Goal: Transaction & Acquisition: Obtain resource

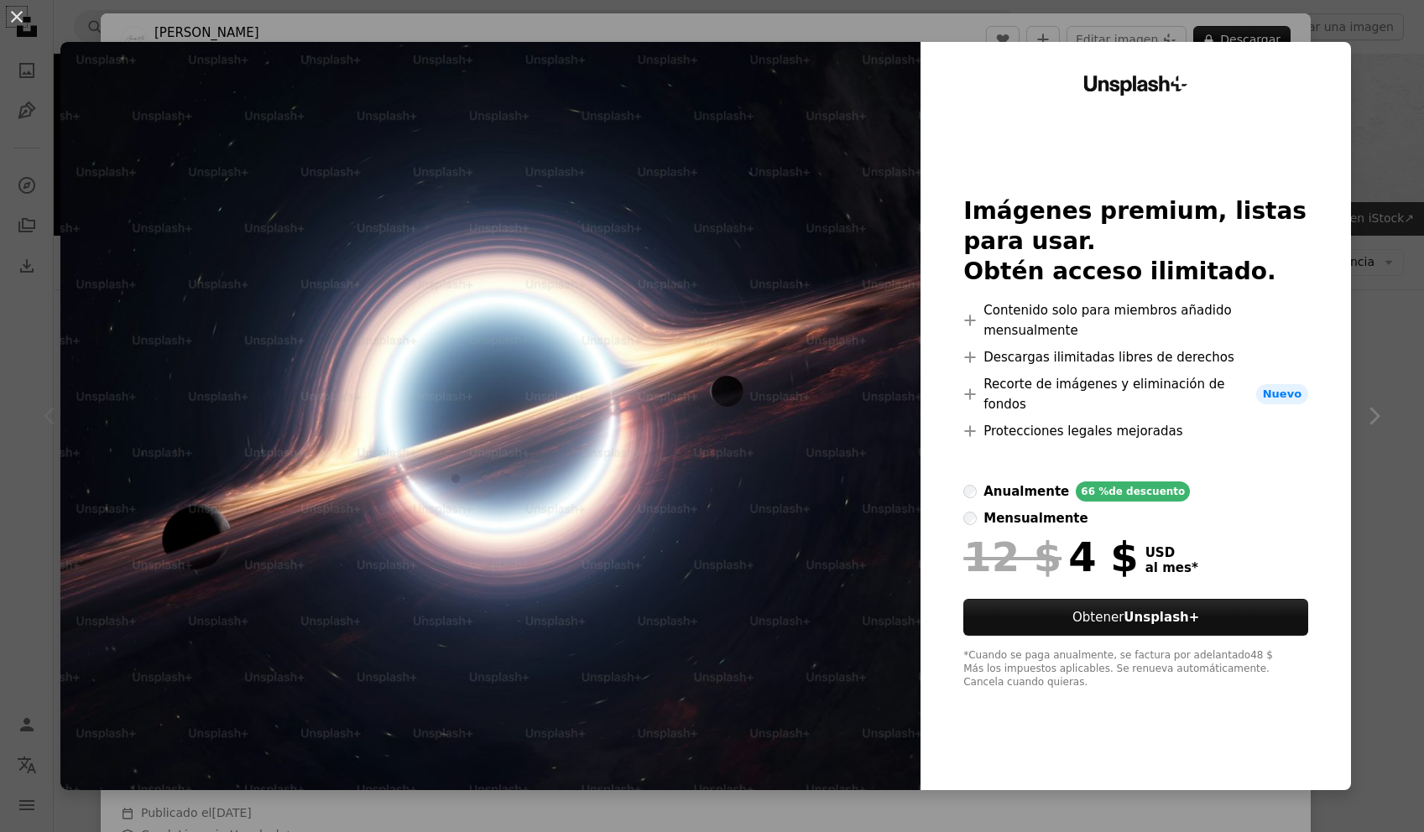
click at [28, 473] on div "An X shape Unsplash+ Imágenes premium, listas para usar. Obtén acceso ilimitado…" at bounding box center [712, 416] width 1424 height 832
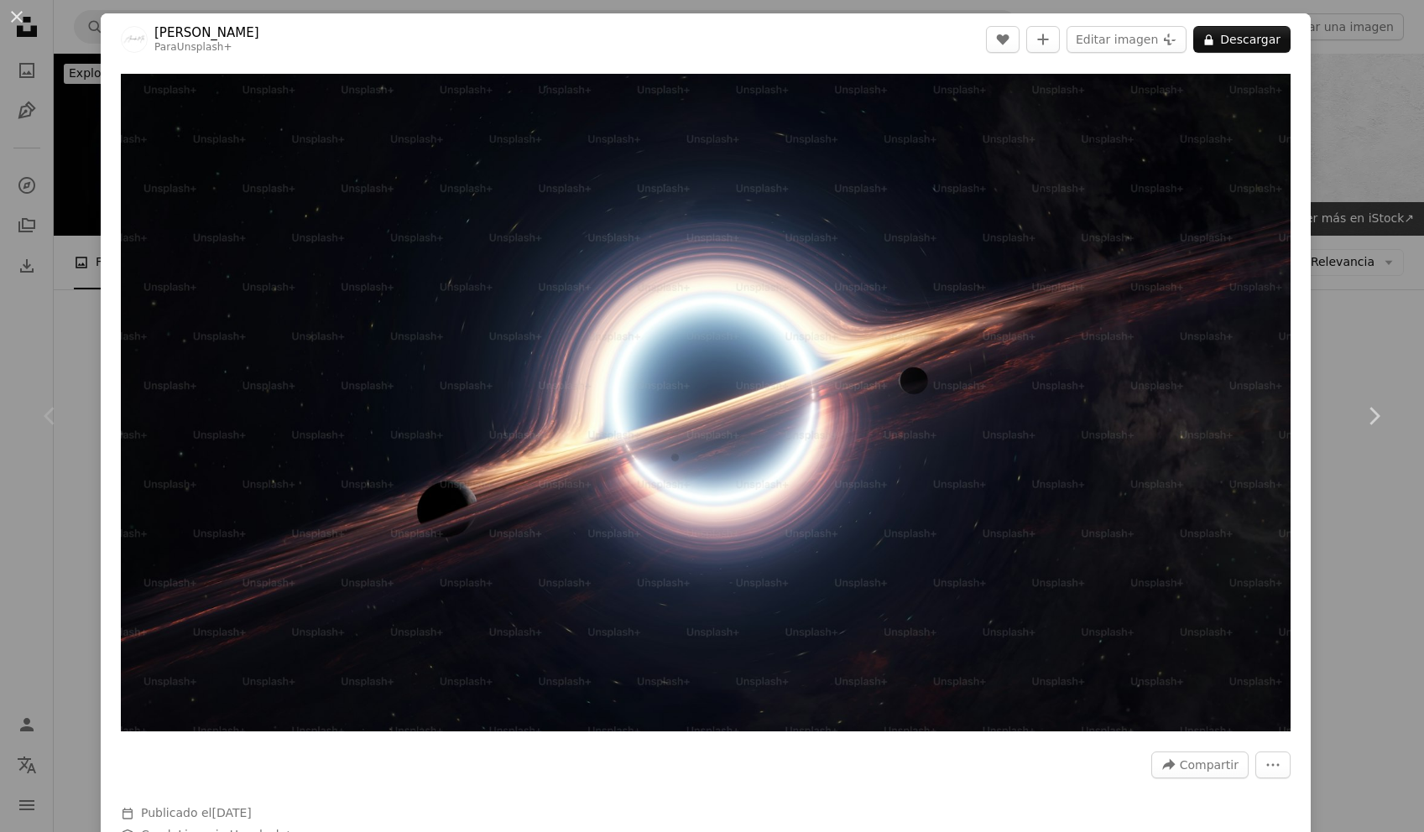
click at [248, 52] on header "[PERSON_NAME] Para Unsplash+ A heart A plus sign Editar imagen Plus sign for Un…" at bounding box center [706, 39] width 1210 height 52
click at [1334, 336] on link "Chevron right" at bounding box center [1373, 416] width 101 height 161
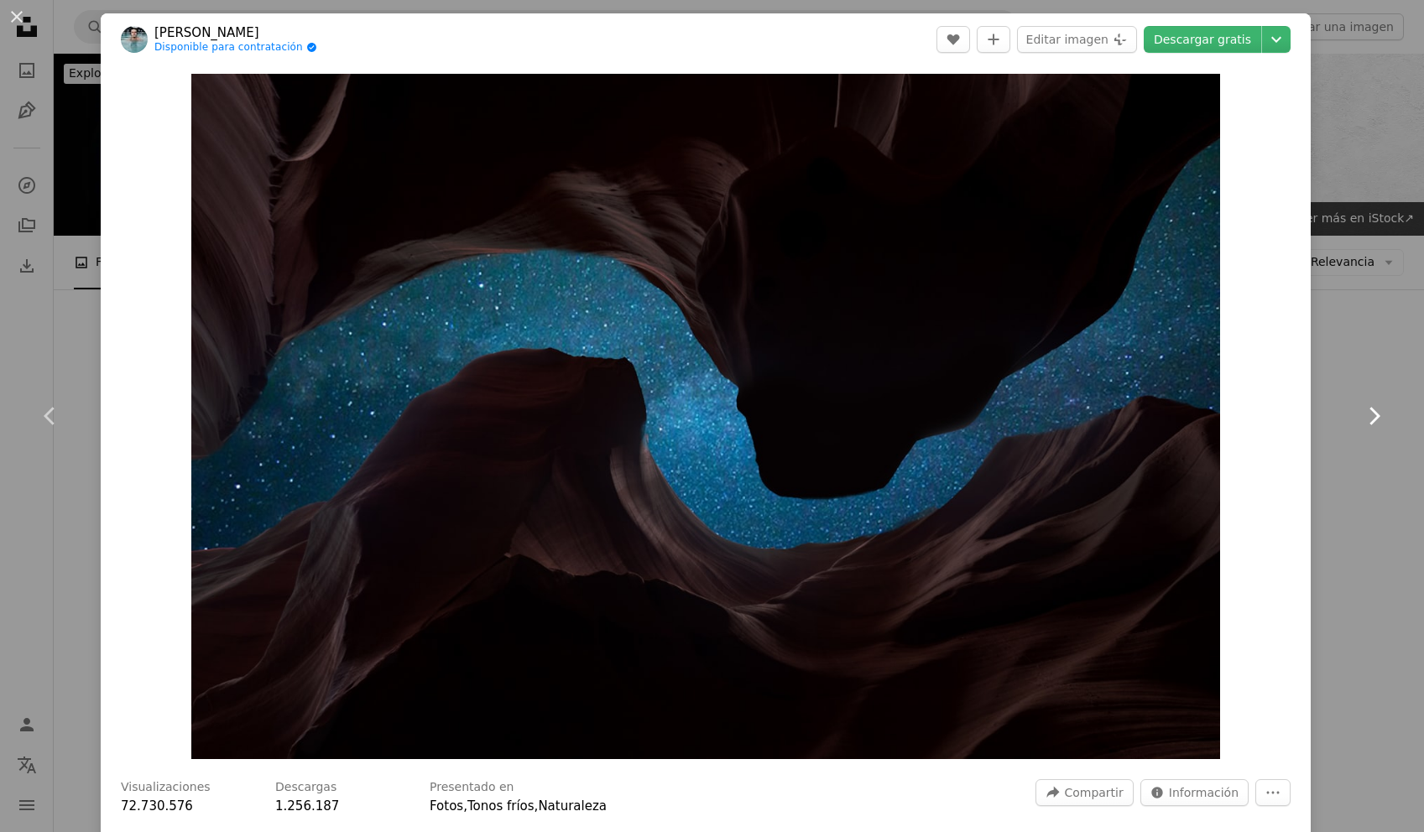
click at [1353, 337] on link "Chevron right" at bounding box center [1373, 416] width 101 height 161
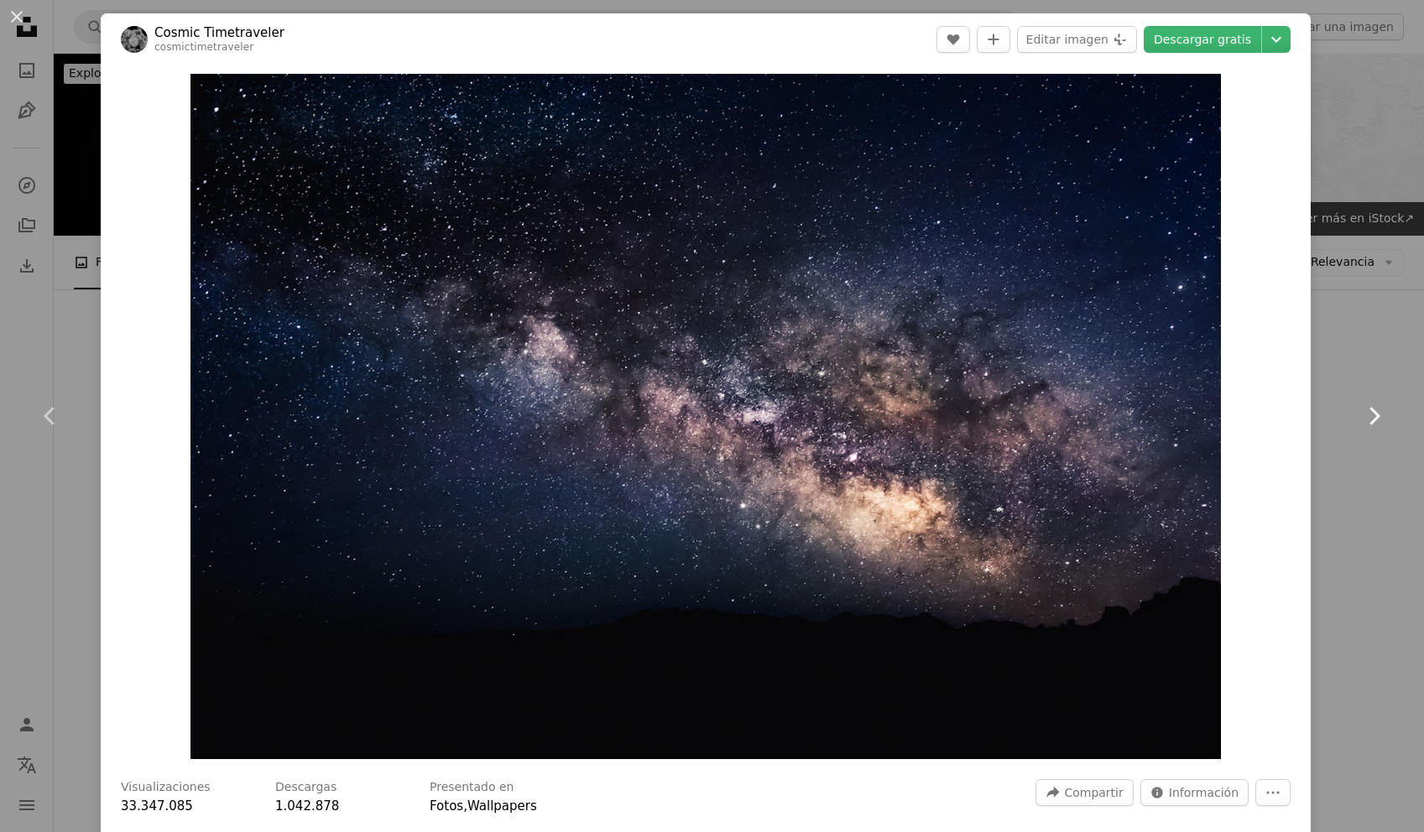
click at [1353, 337] on link "Chevron right" at bounding box center [1373, 416] width 101 height 161
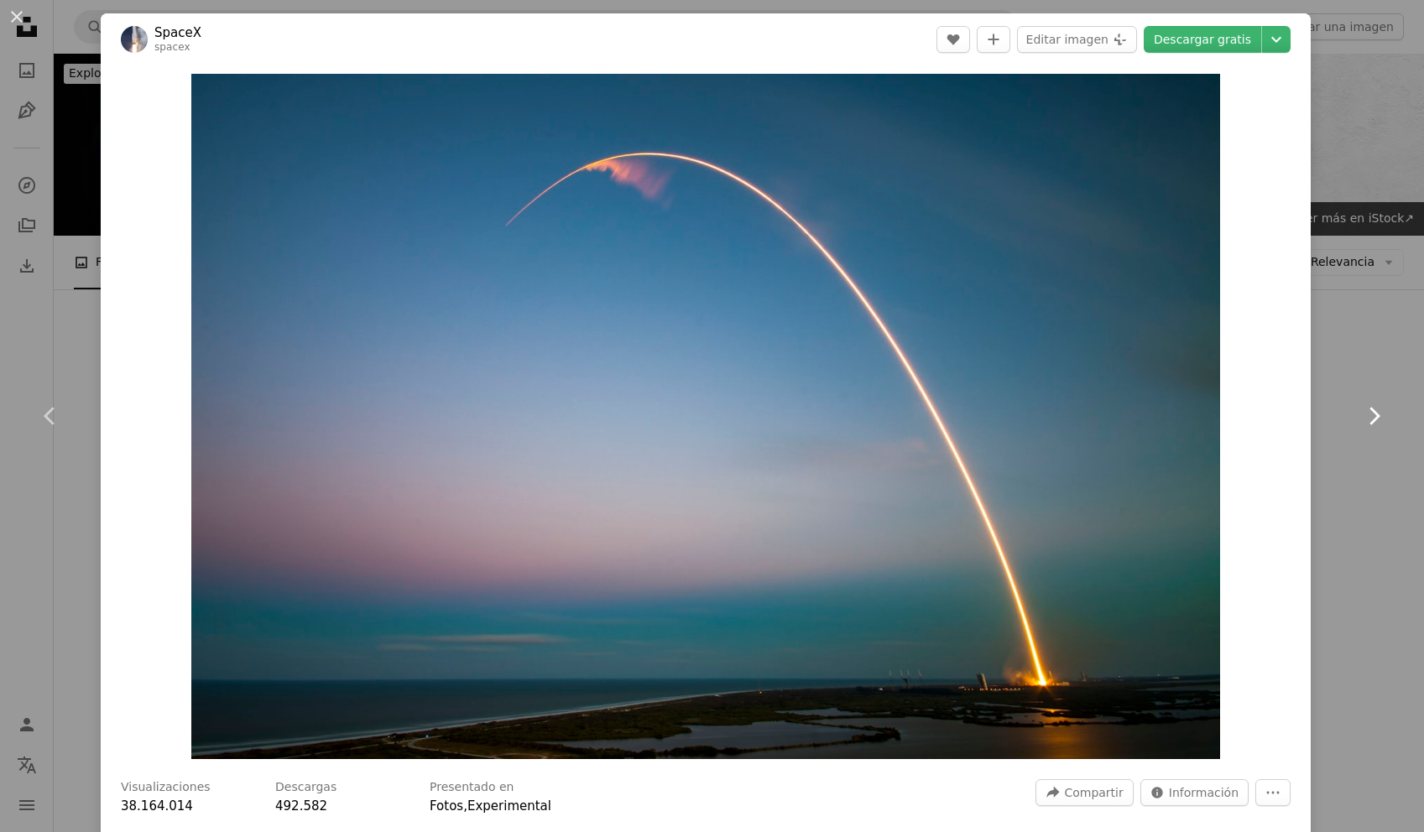
click at [1385, 420] on icon "Chevron right" at bounding box center [1373, 416] width 27 height 27
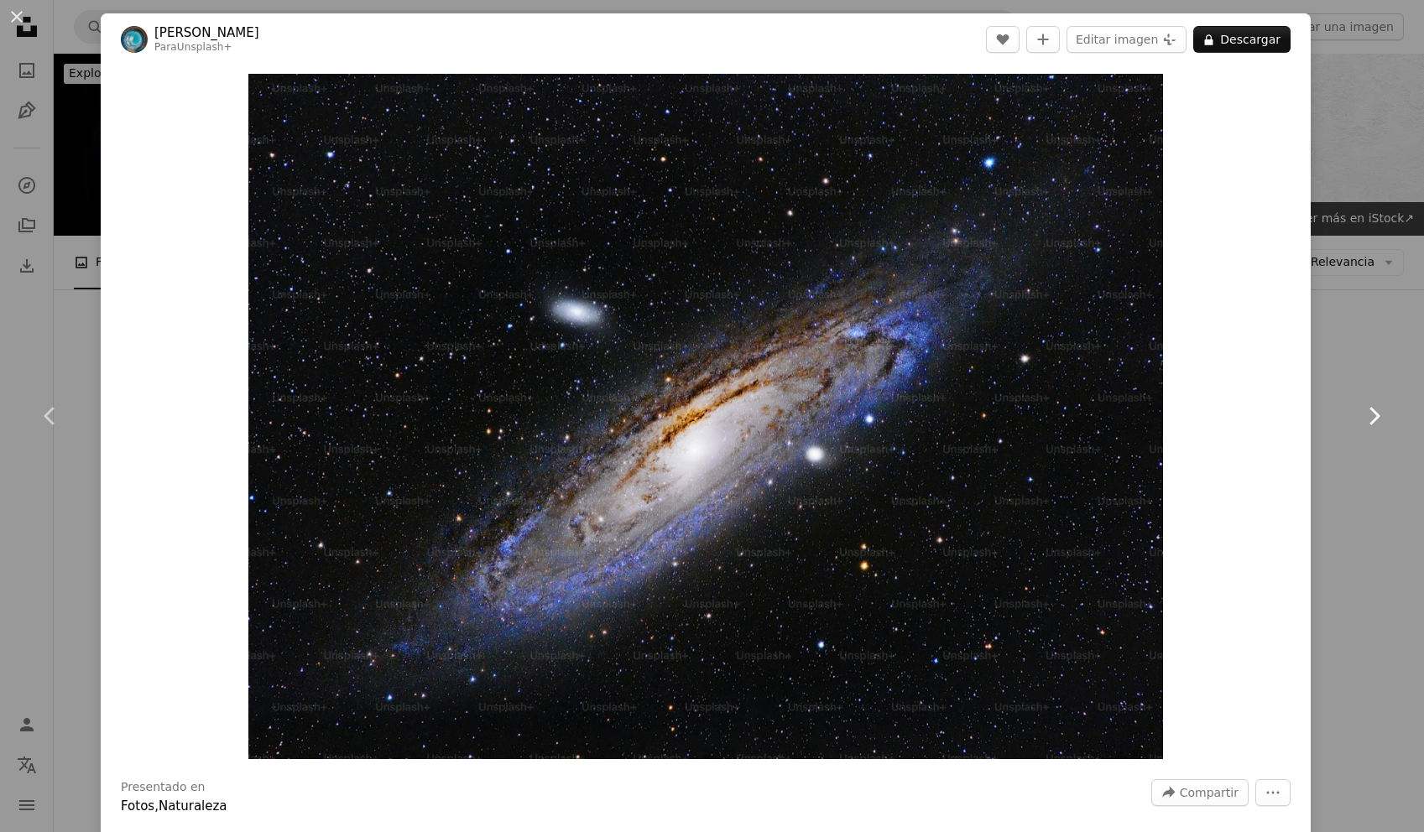
click at [1384, 418] on icon "Chevron right" at bounding box center [1373, 416] width 27 height 27
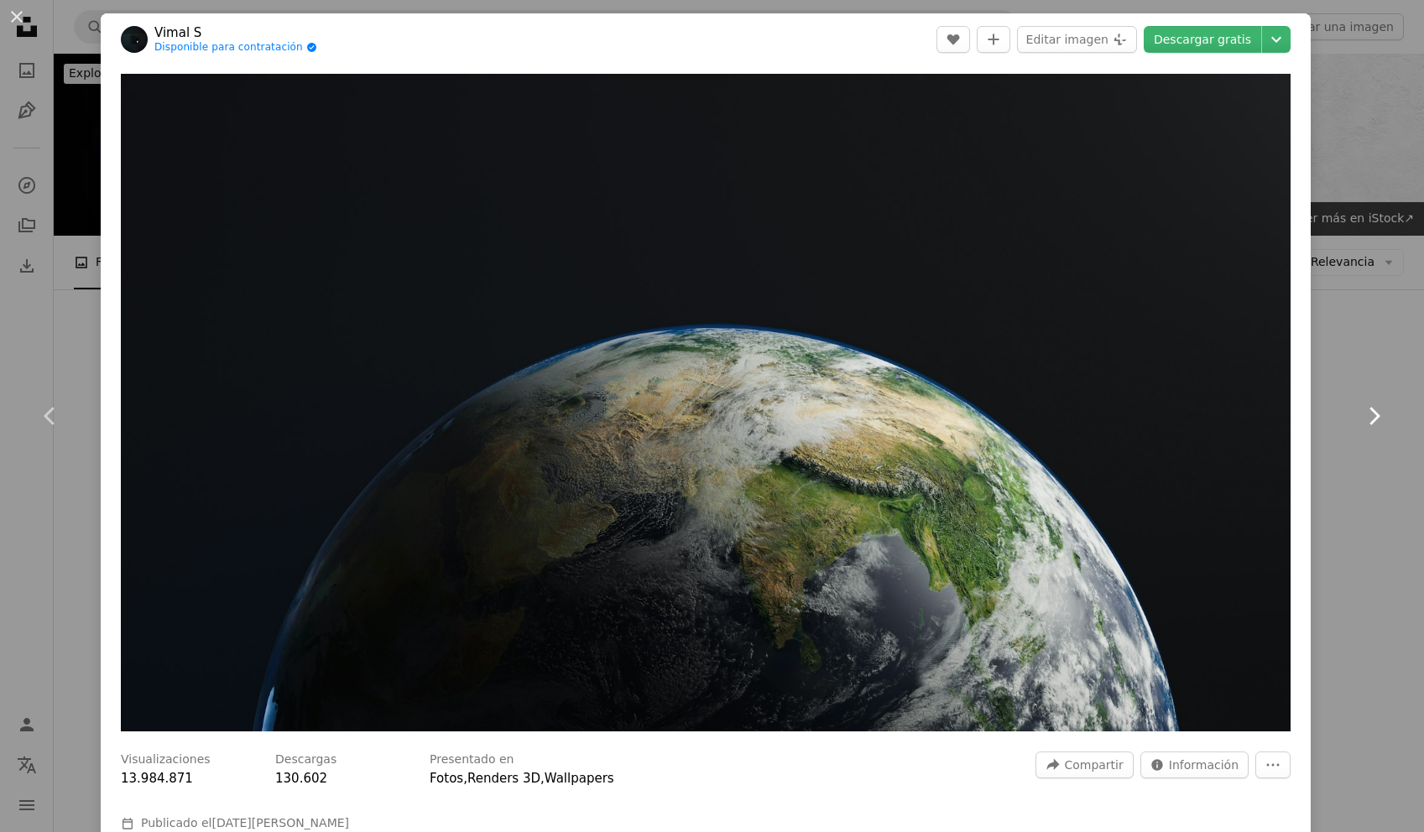
click at [1384, 418] on icon "Chevron right" at bounding box center [1373, 416] width 27 height 27
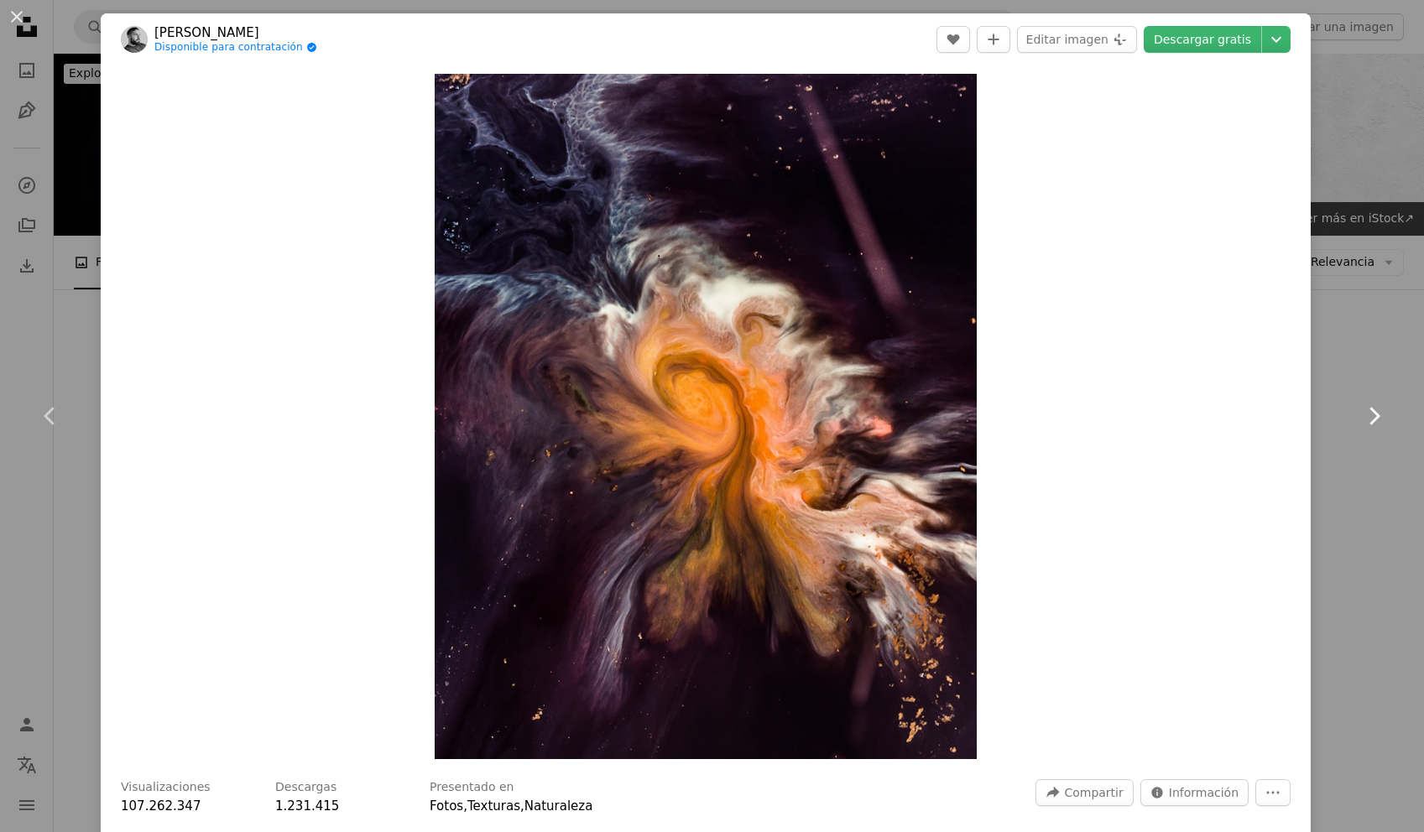
click at [1384, 418] on icon "Chevron right" at bounding box center [1373, 416] width 27 height 27
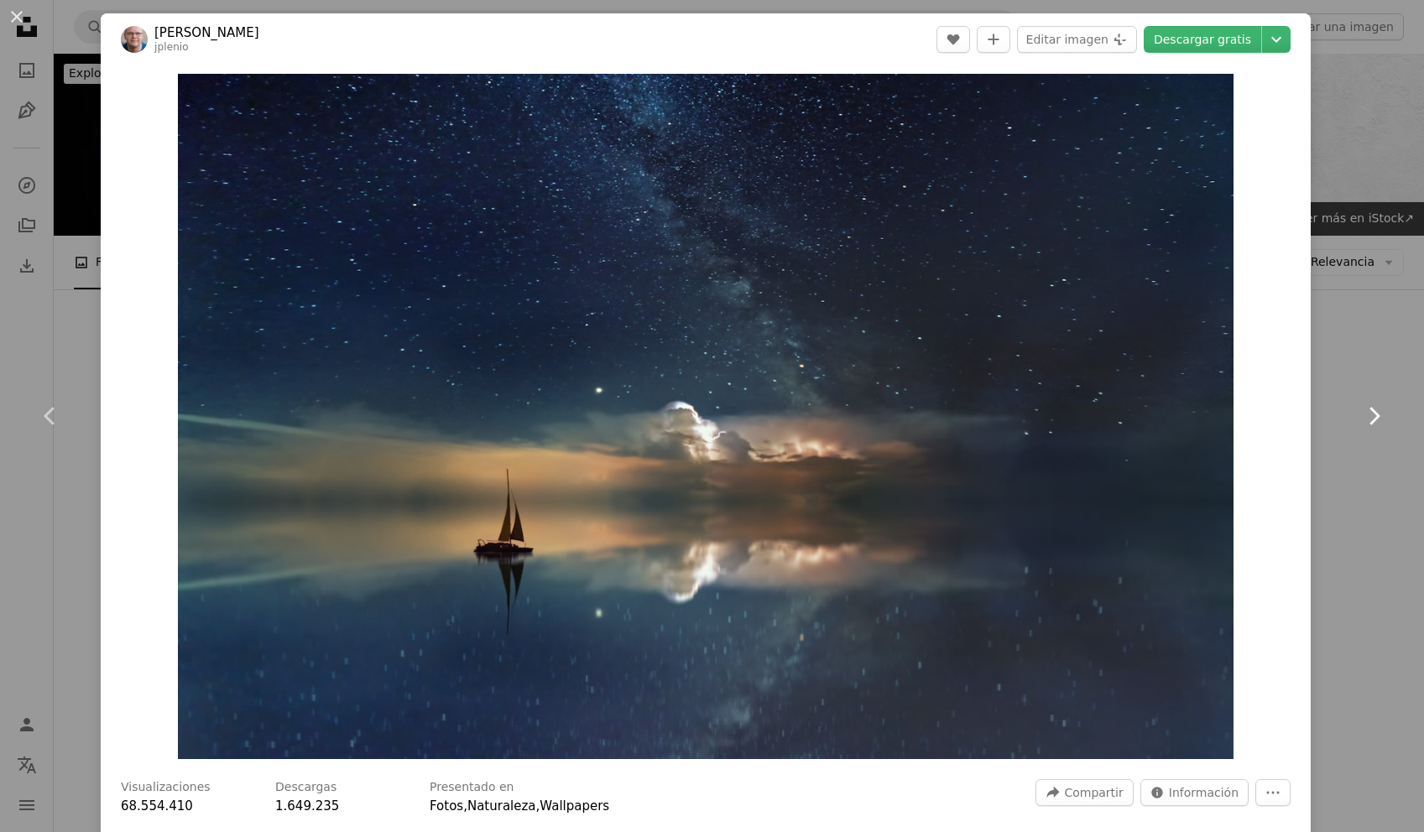
click at [1384, 418] on icon "Chevron right" at bounding box center [1373, 416] width 27 height 27
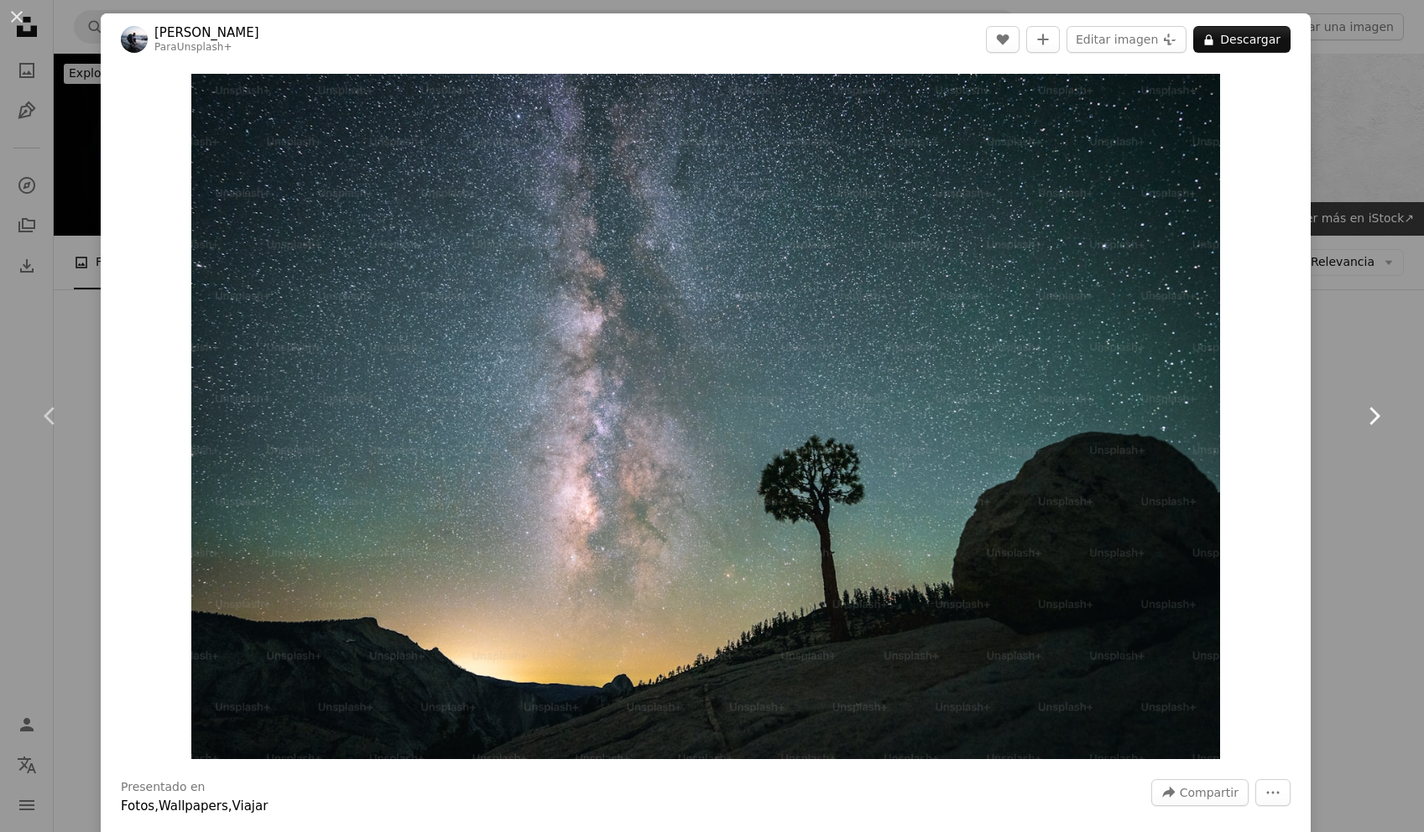
click at [1384, 418] on icon "Chevron right" at bounding box center [1373, 416] width 27 height 27
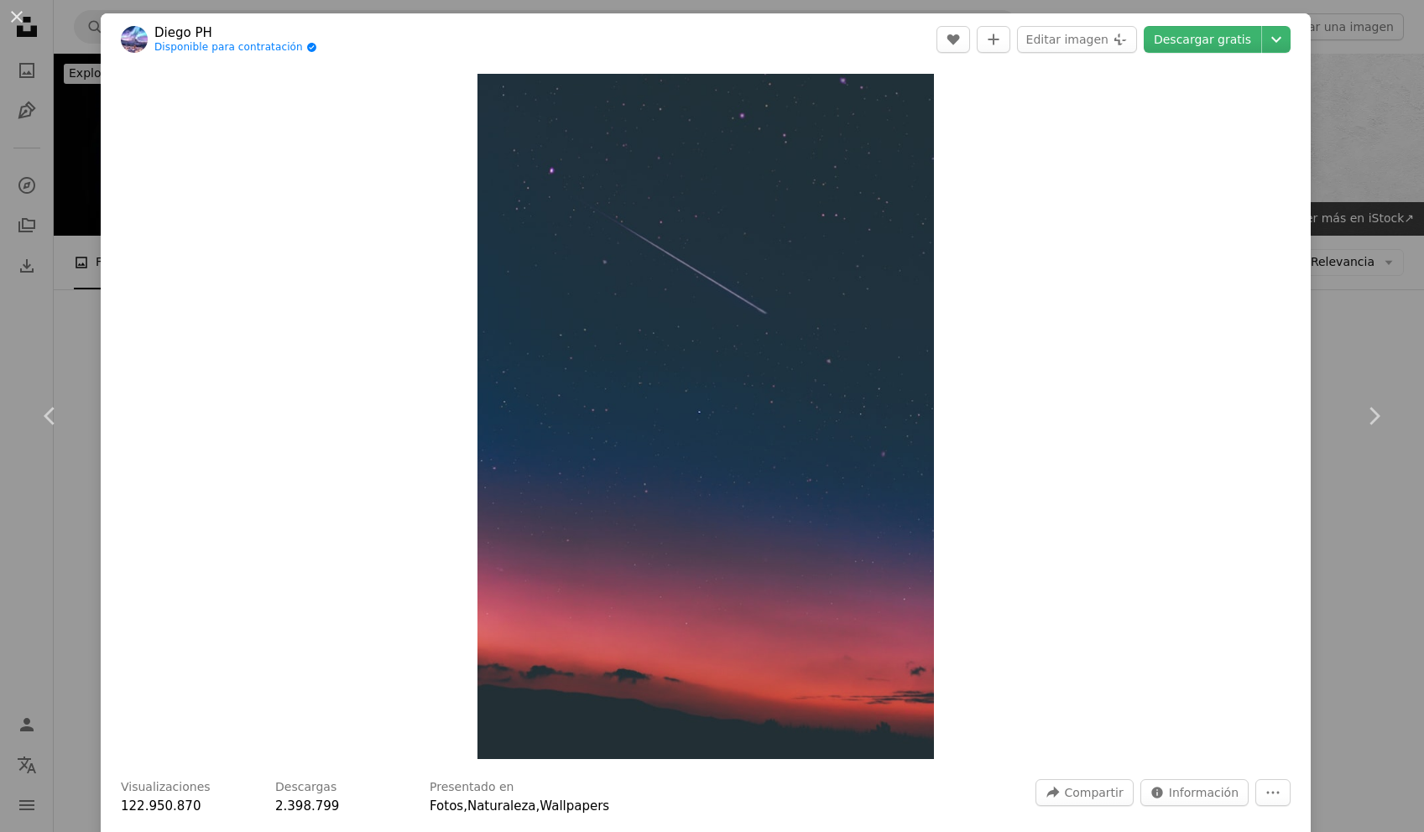
click at [1362, 83] on div "An X shape Chevron left Chevron right [PERSON_NAME] PH Disponible para contrata…" at bounding box center [712, 416] width 1424 height 832
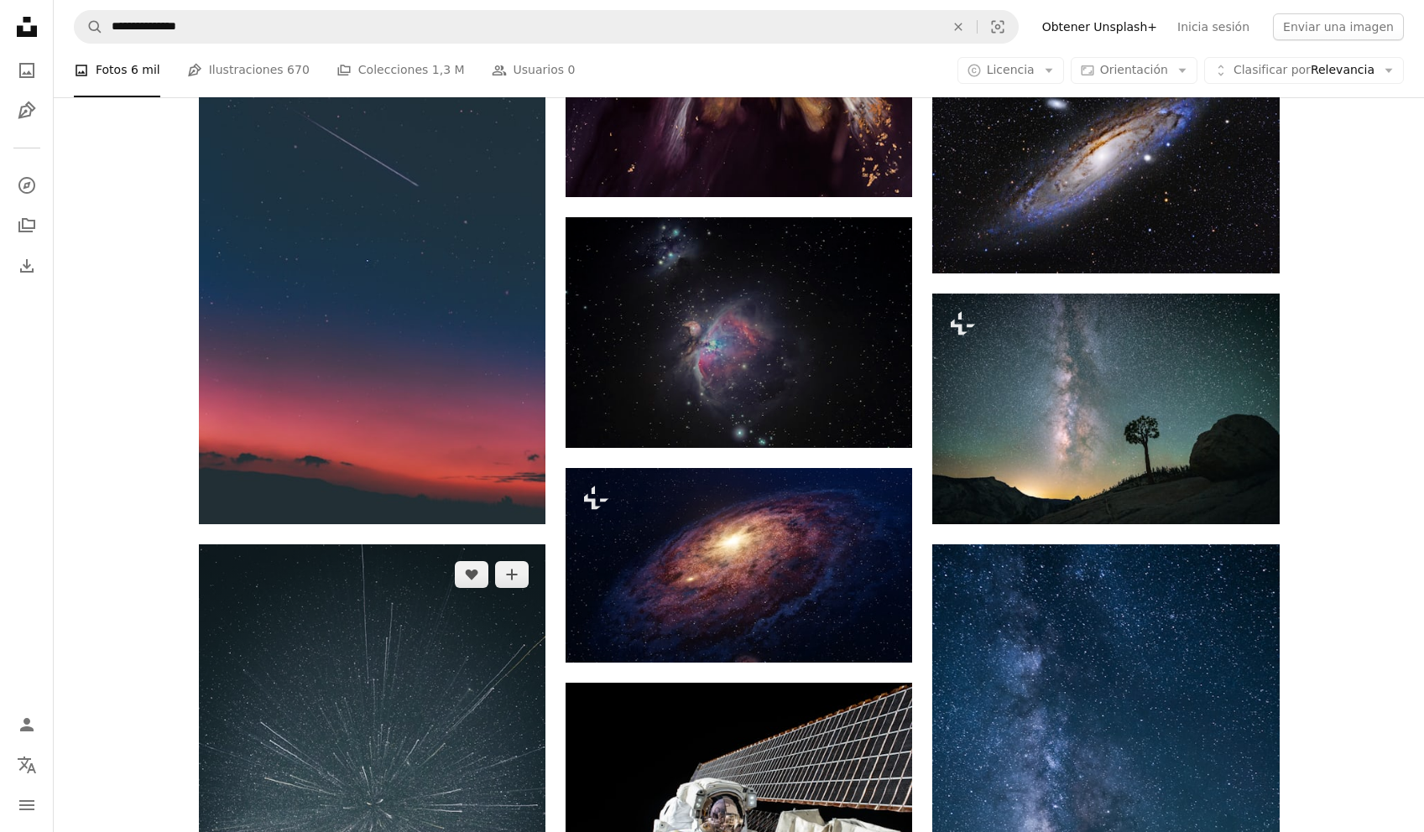
scroll to position [1284, 0]
